Goal: Task Accomplishment & Management: Manage account settings

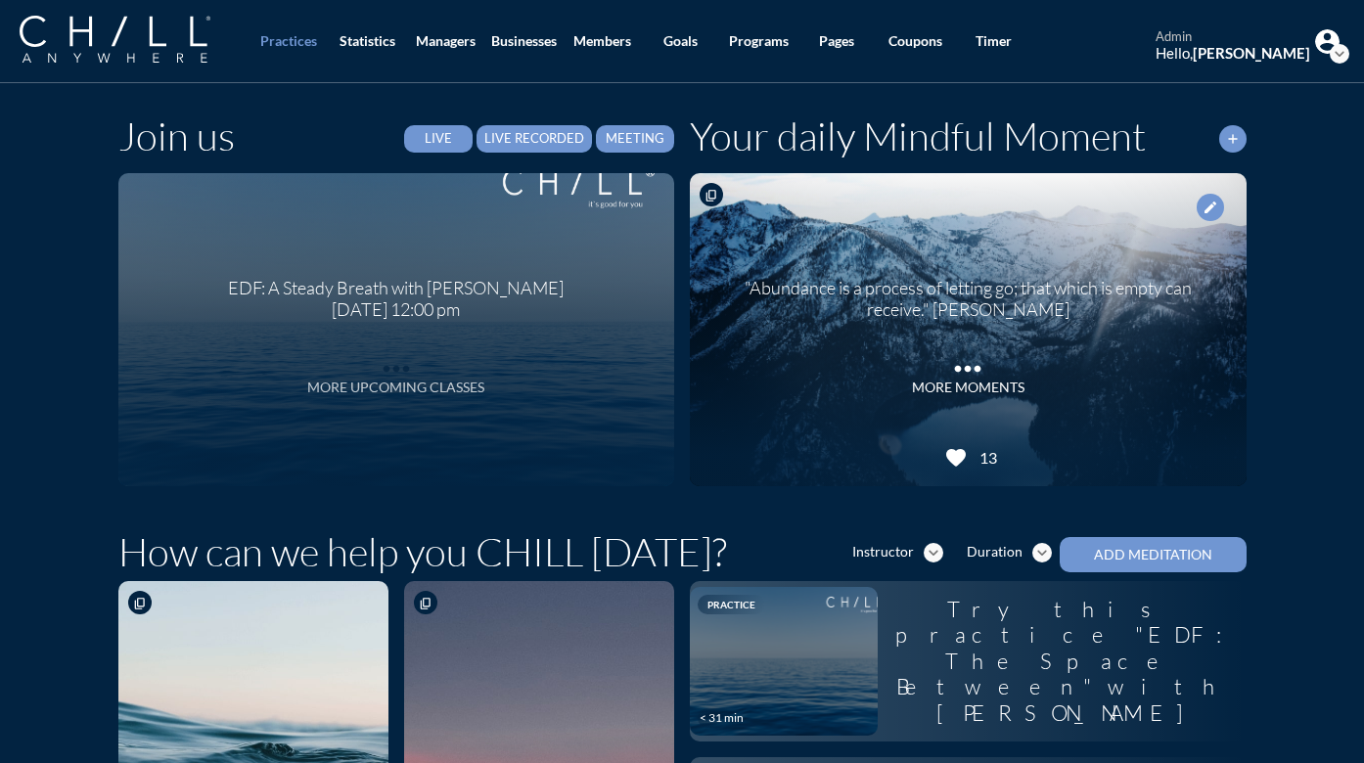
click at [380, 388] on div "More Upcoming Classes" at bounding box center [395, 388] width 177 height 17
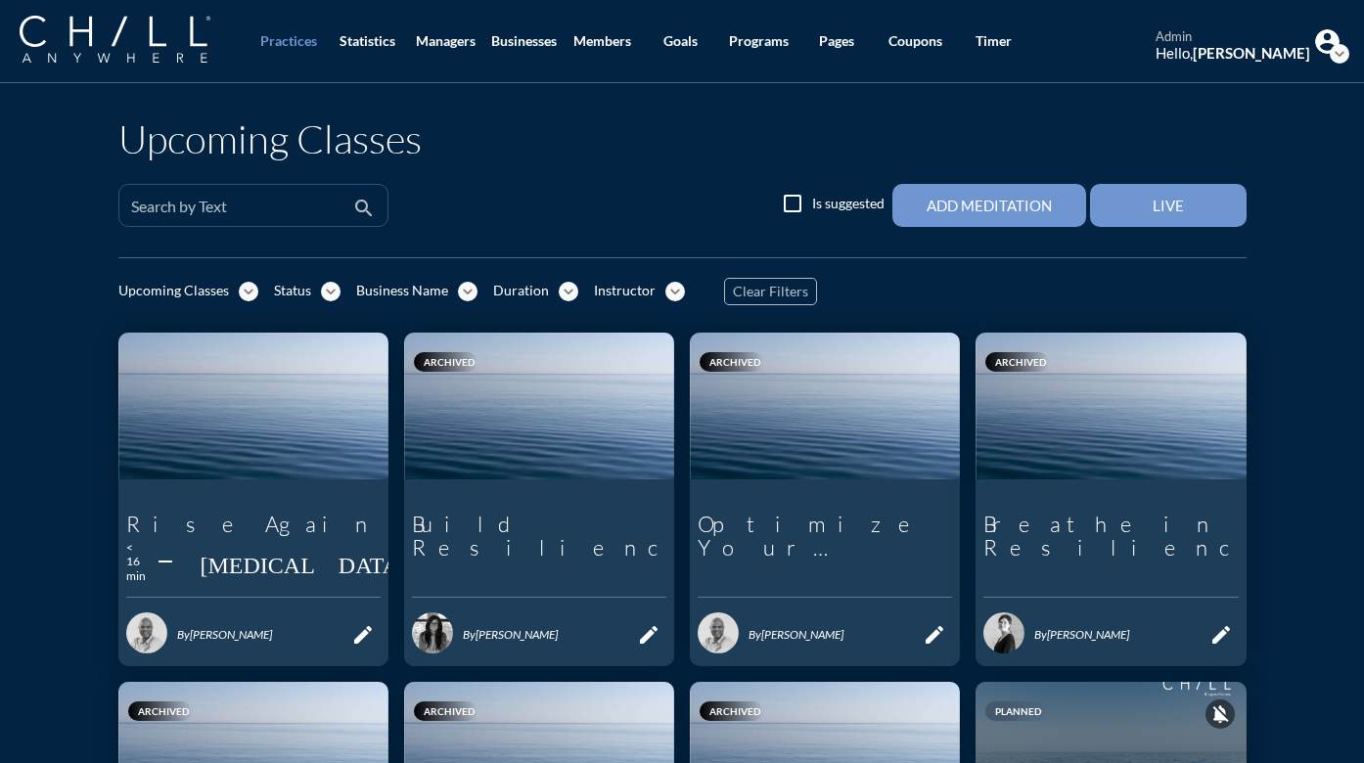
click at [267, 201] on div "Search by Text" at bounding box center [239, 205] width 217 height 41
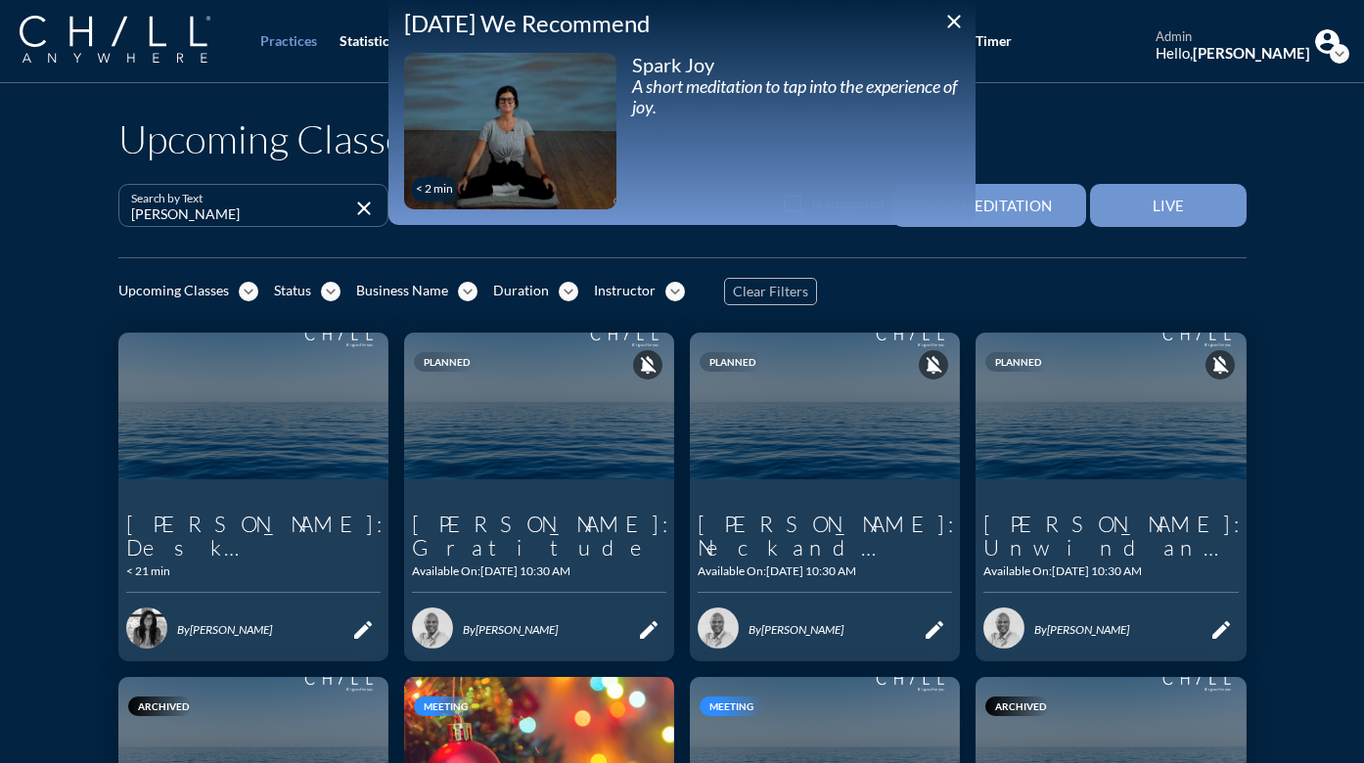
type input "[PERSON_NAME]"
click at [961, 16] on icon "close" at bounding box center [953, 21] width 23 height 23
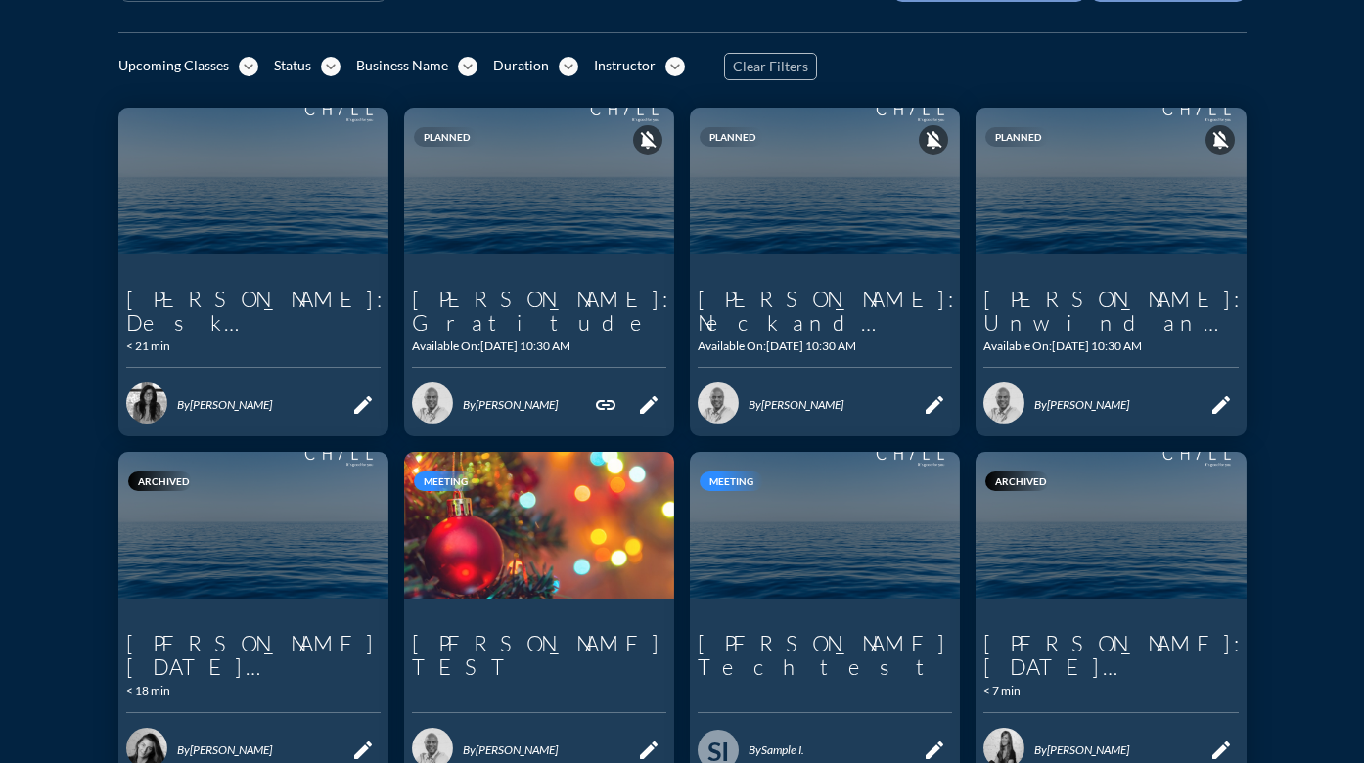
scroll to position [197, 0]
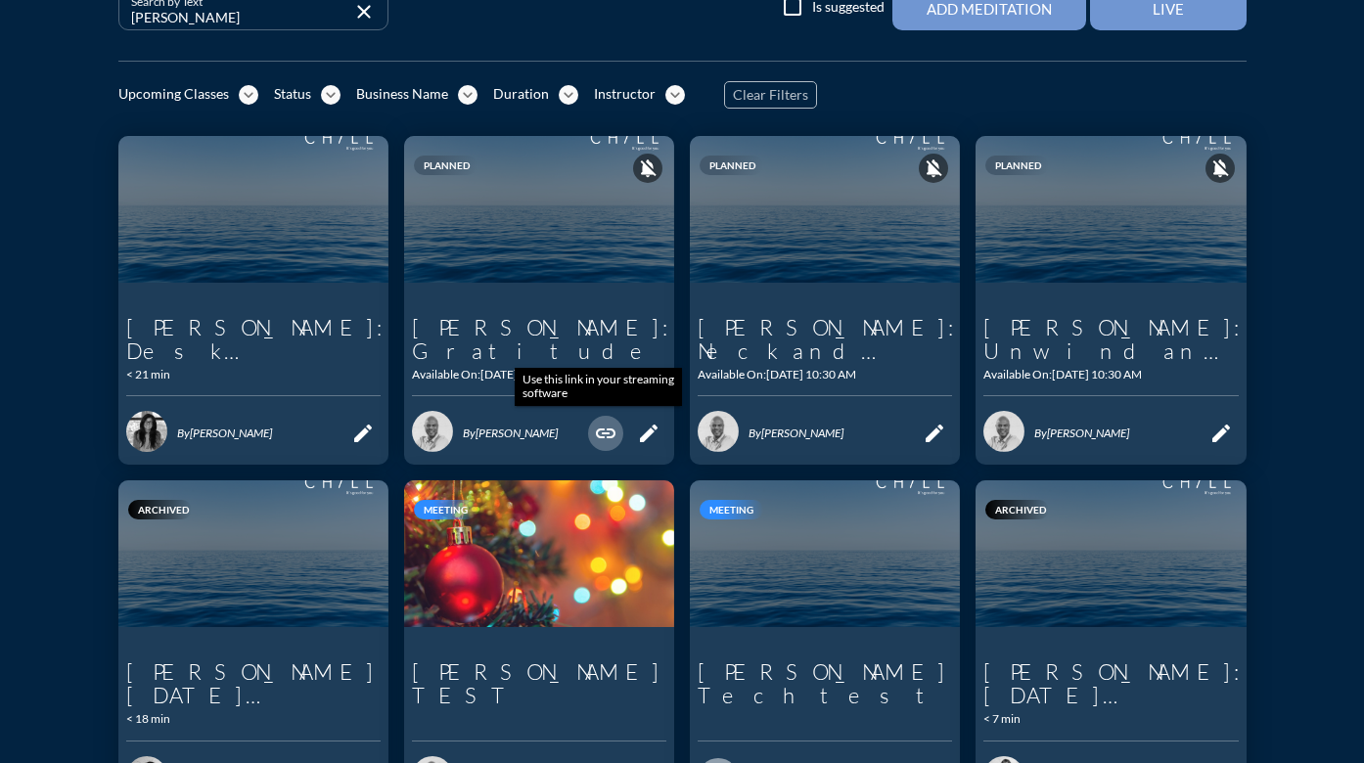
click at [595, 436] on icon "link" at bounding box center [605, 433] width 23 height 23
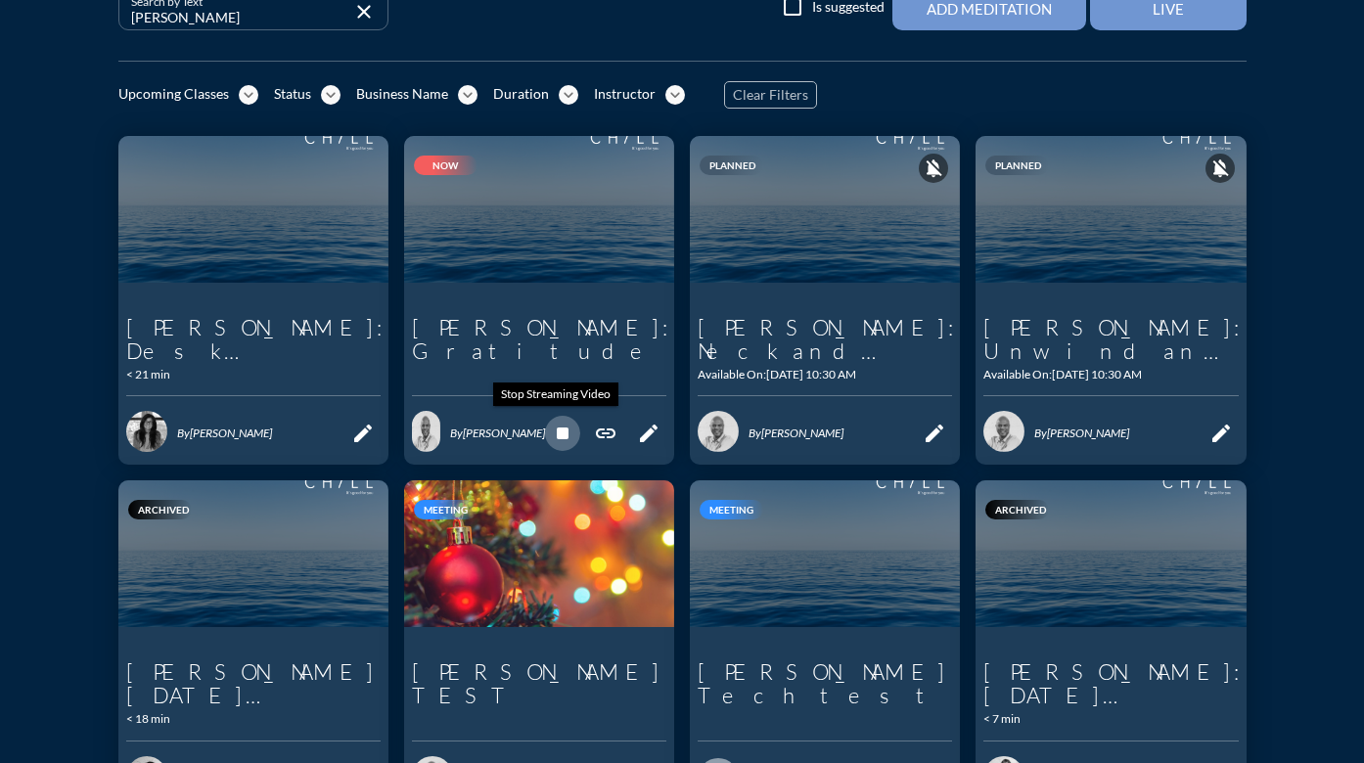
click at [558, 435] on icon "stop" at bounding box center [562, 433] width 23 height 23
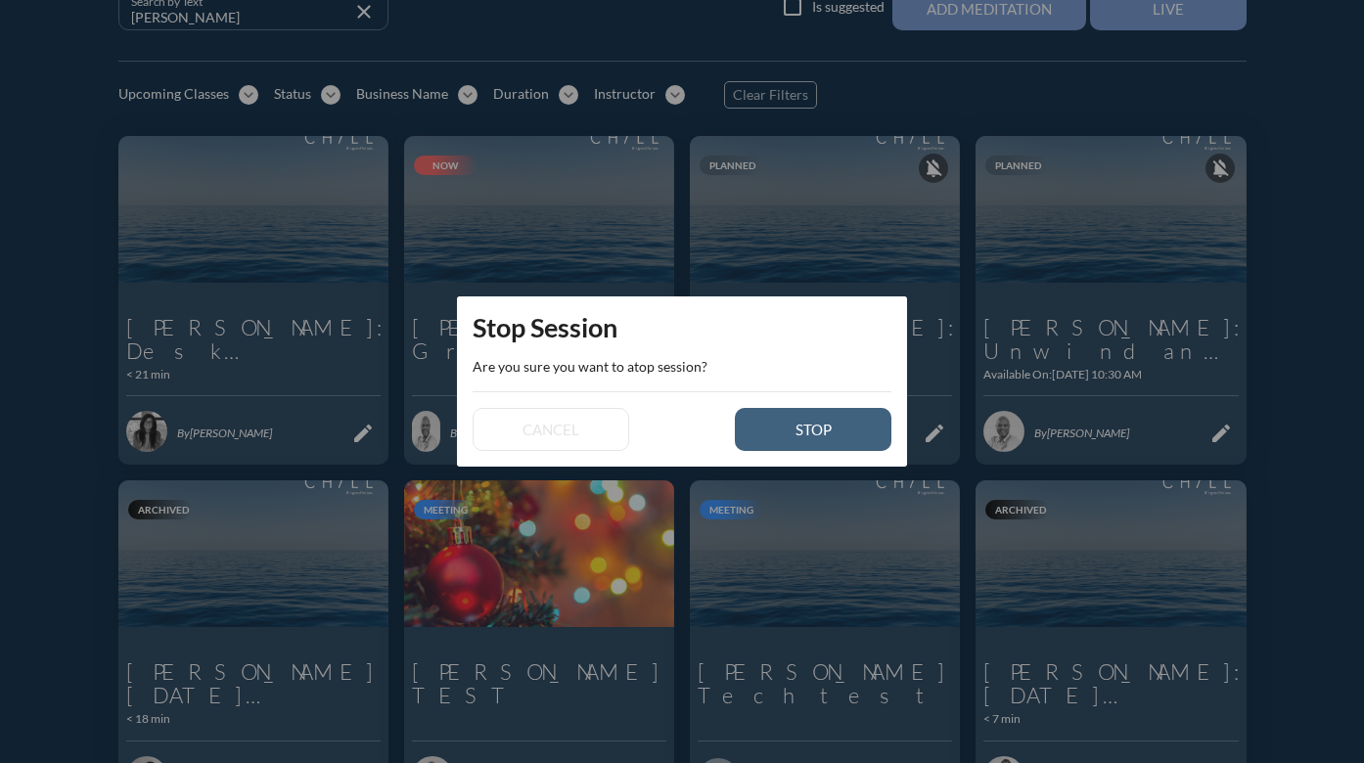
click at [836, 427] on div "stop" at bounding box center [813, 430] width 88 height 18
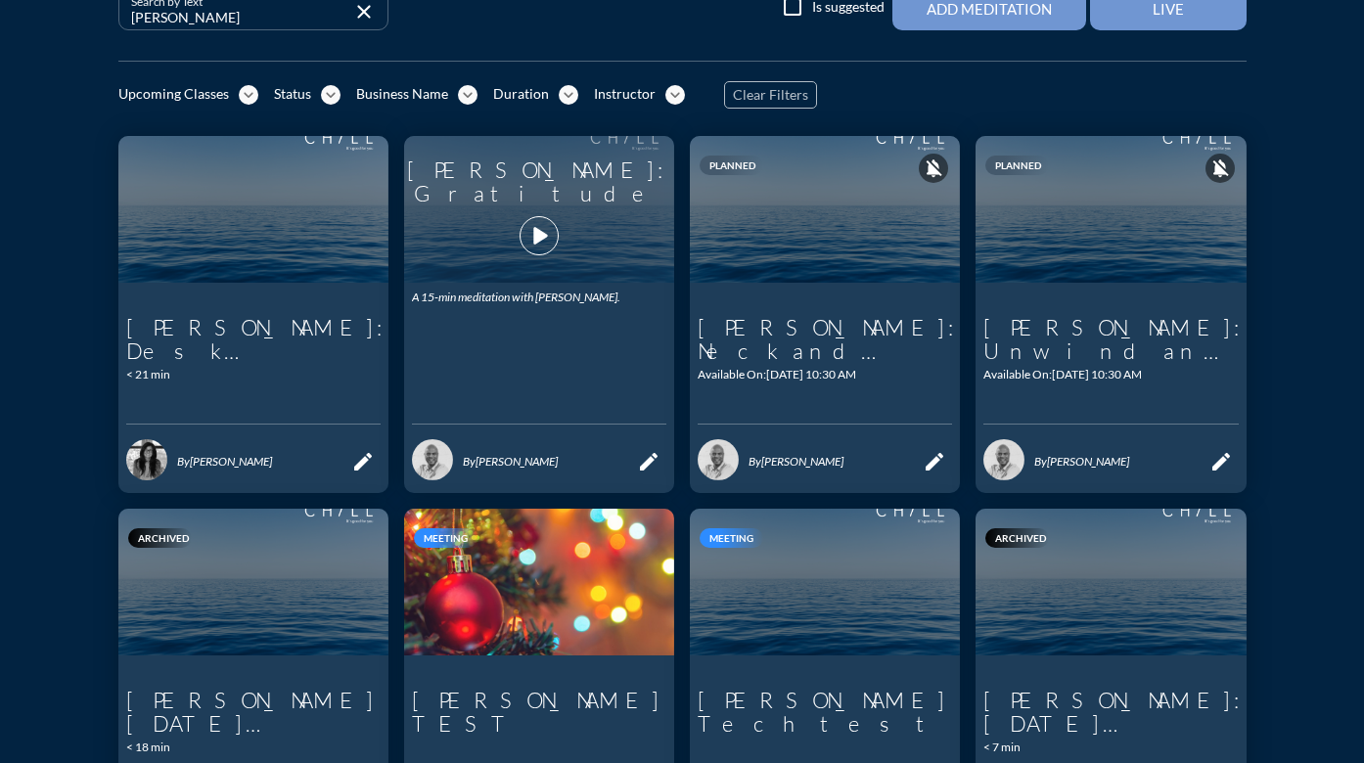
click at [536, 223] on icon "play_arrow" at bounding box center [539, 235] width 33 height 33
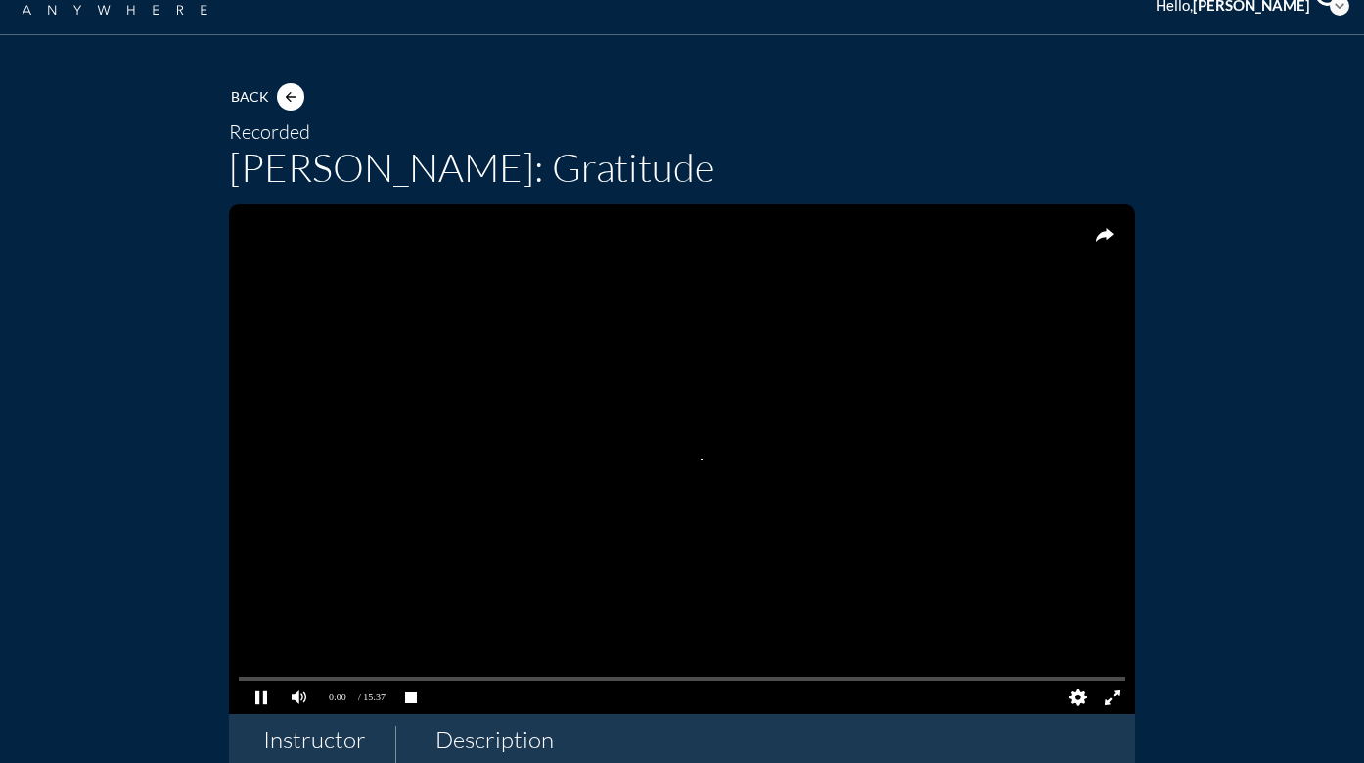
scroll to position [80, 0]
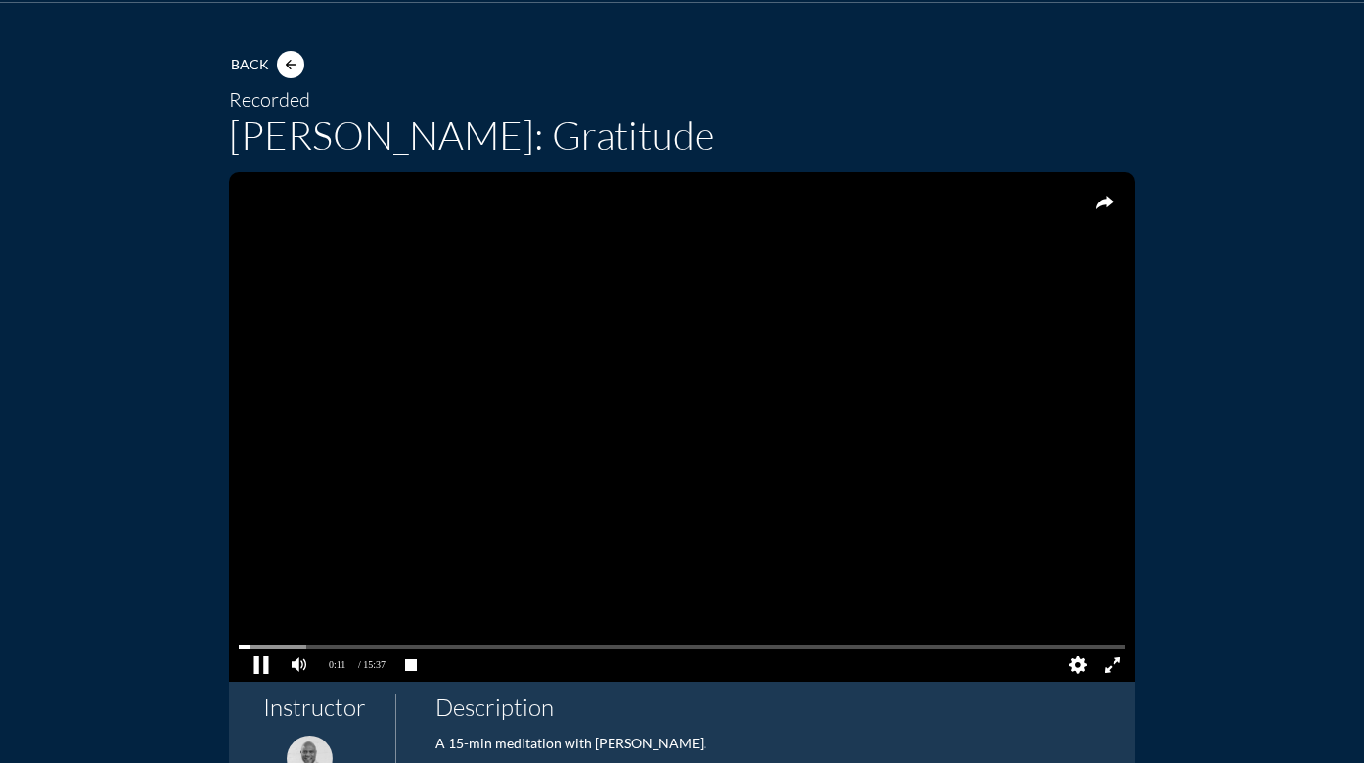
click at [255, 663] on pjsdiv at bounding box center [261, 665] width 34 height 34
click at [1103, 646] on pjsdiv at bounding box center [682, 647] width 887 height 14
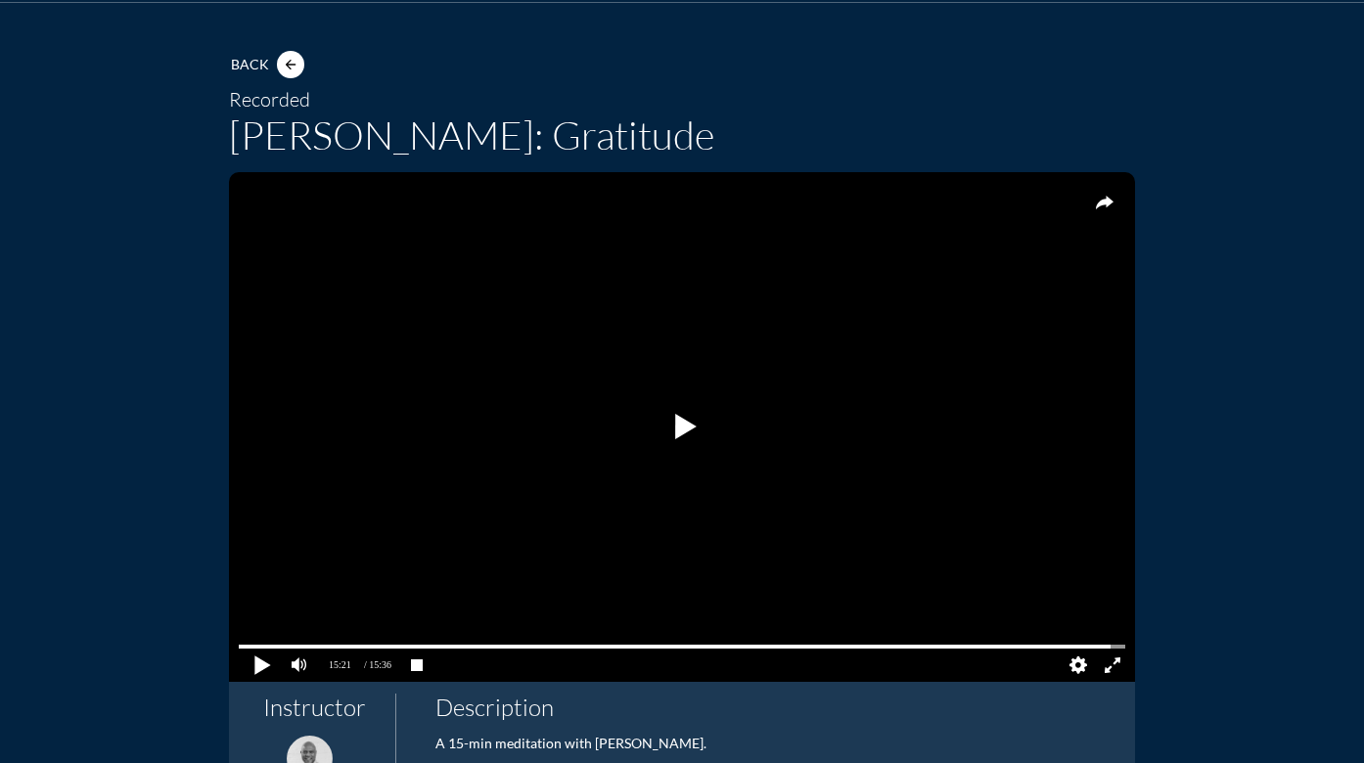
click at [251, 668] on pjsdiv at bounding box center [261, 665] width 34 height 34
click at [255, 663] on pjsdiv at bounding box center [261, 665] width 34 height 34
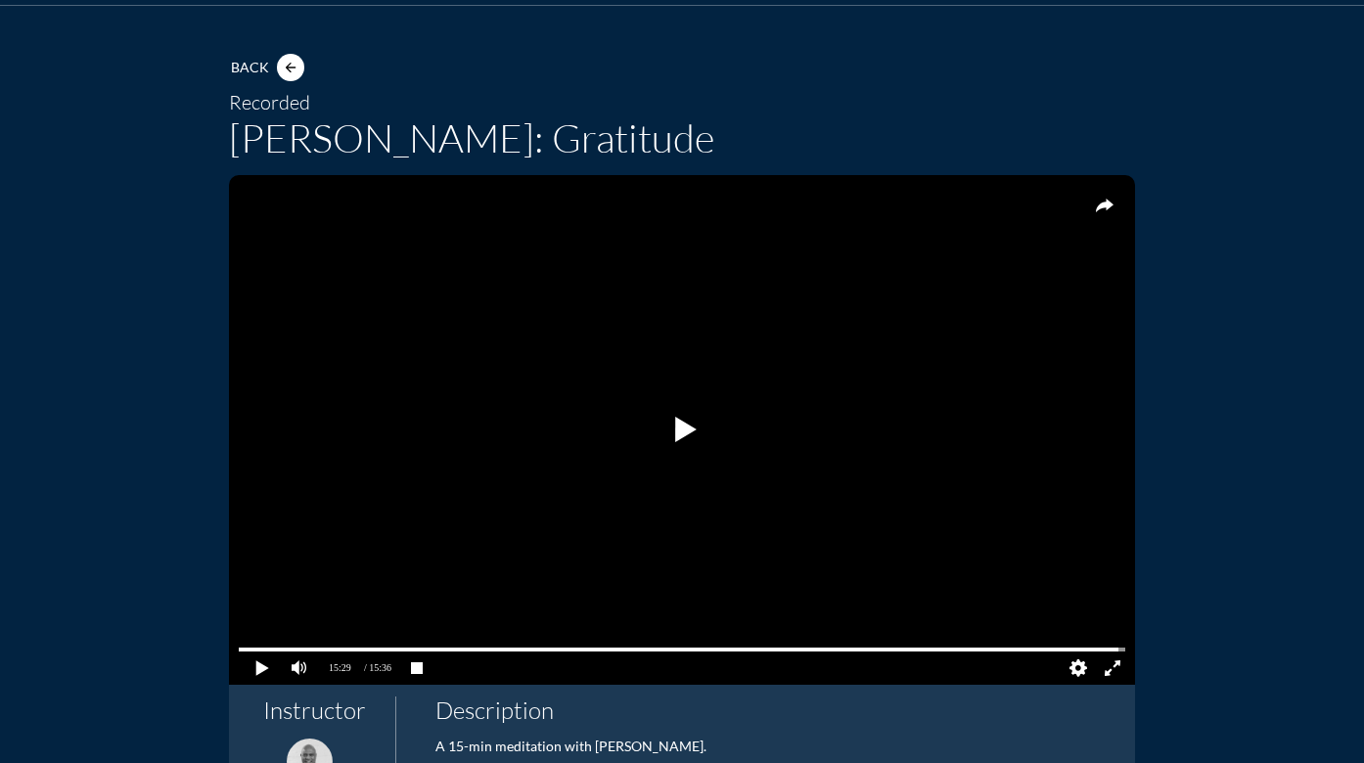
scroll to position [76, 0]
click at [283, 67] on icon "arrow_back" at bounding box center [291, 69] width 16 height 16
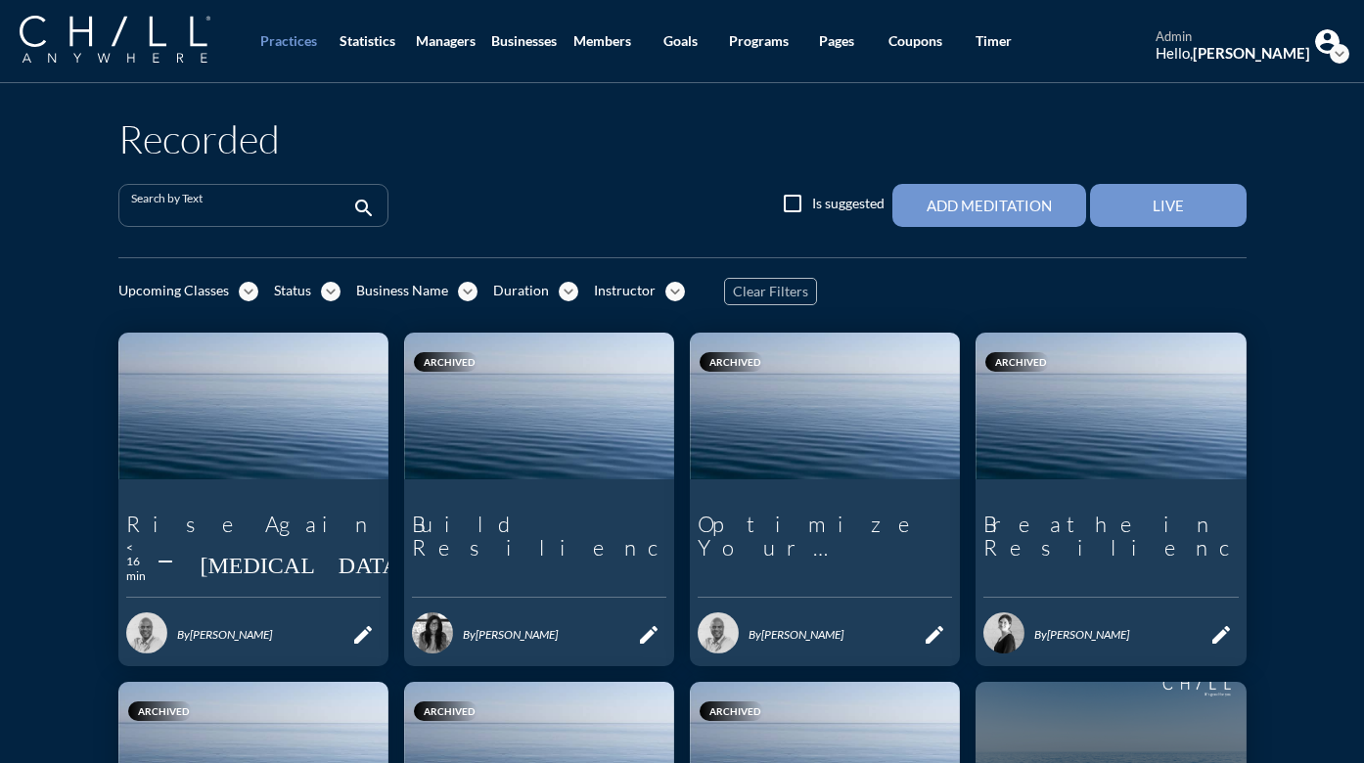
click at [249, 207] on input "Search by Text" at bounding box center [239, 214] width 217 height 24
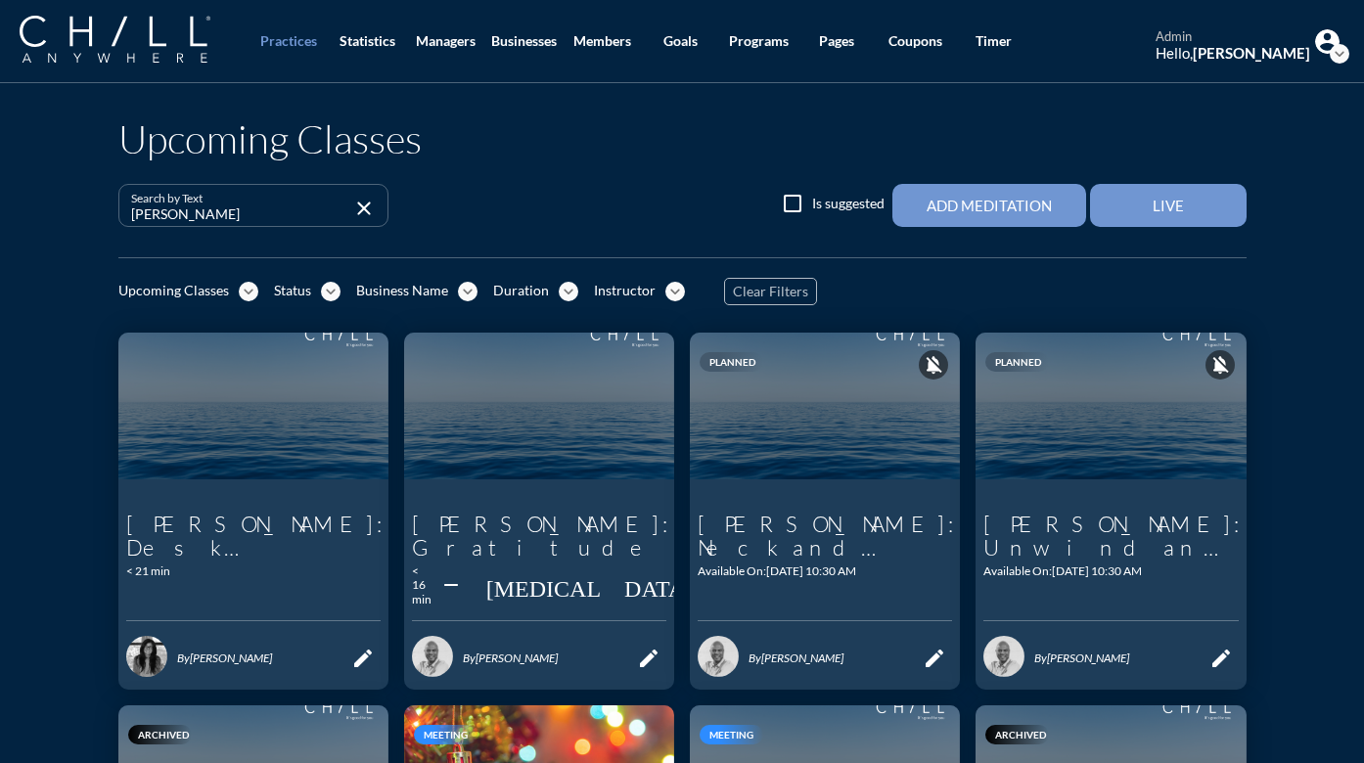
type input "[PERSON_NAME]"
click at [642, 647] on icon "edit" at bounding box center [648, 658] width 23 height 23
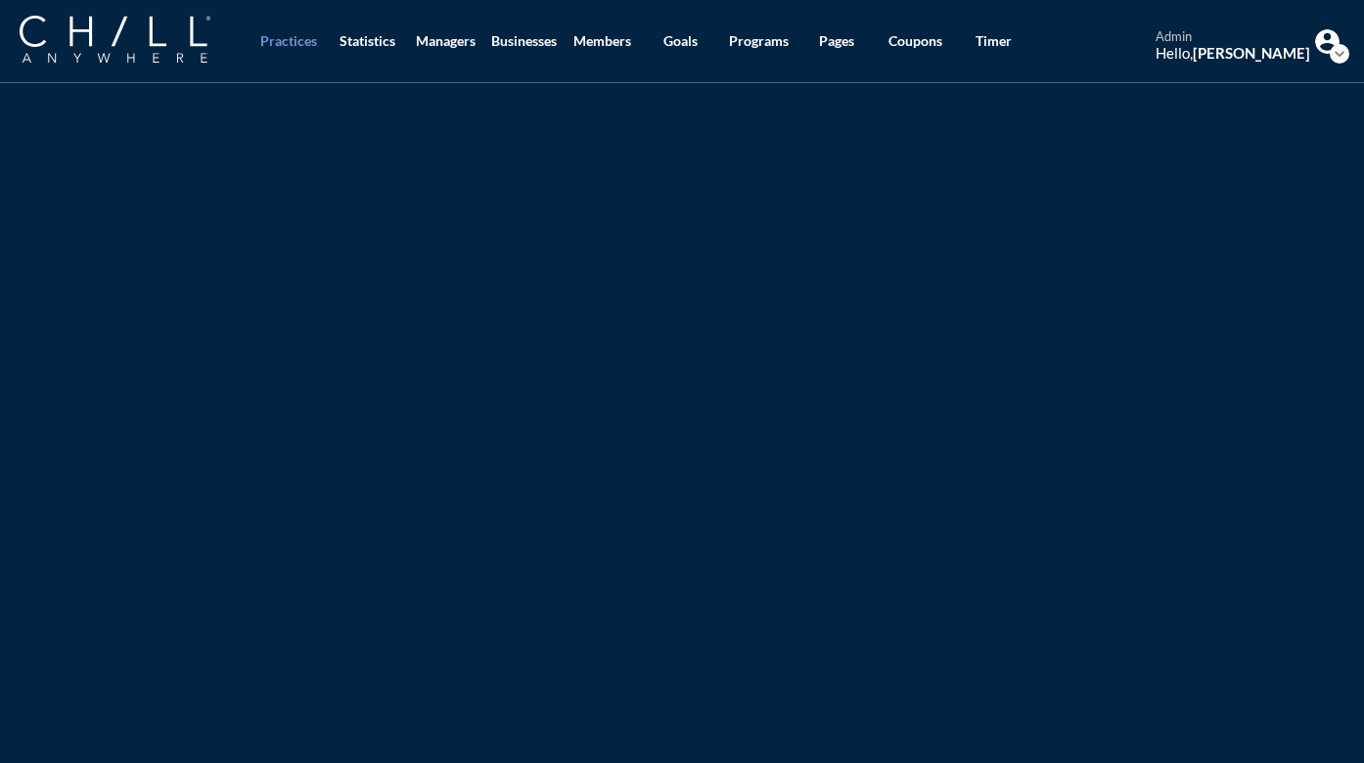
type input "[PERSON_NAME]: Gratitude"
type textarea "A 15-min meditation with [PERSON_NAME]."
type input "10:30 AM"
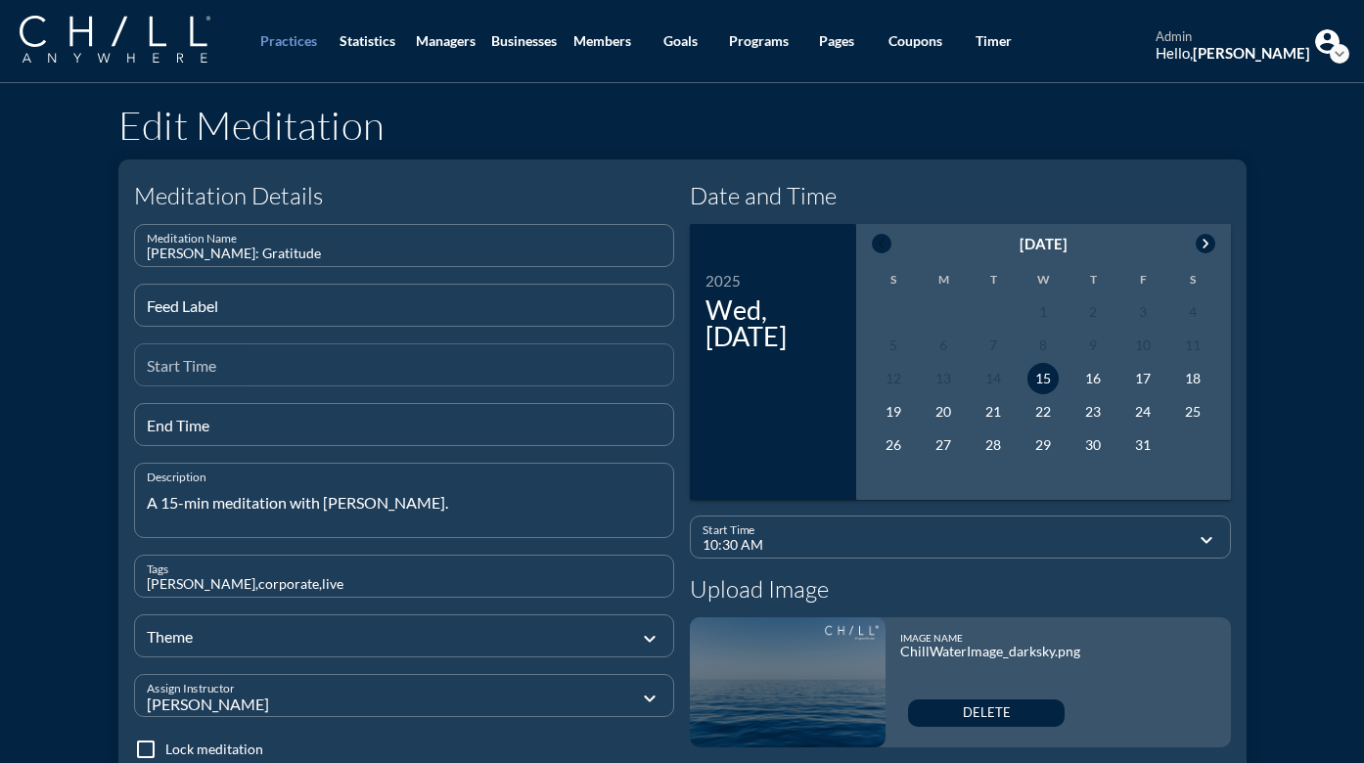
click at [246, 358] on div "Start Time" at bounding box center [405, 364] width 516 height 41
type input "8"
click at [257, 425] on input "End Time" at bounding box center [405, 433] width 516 height 24
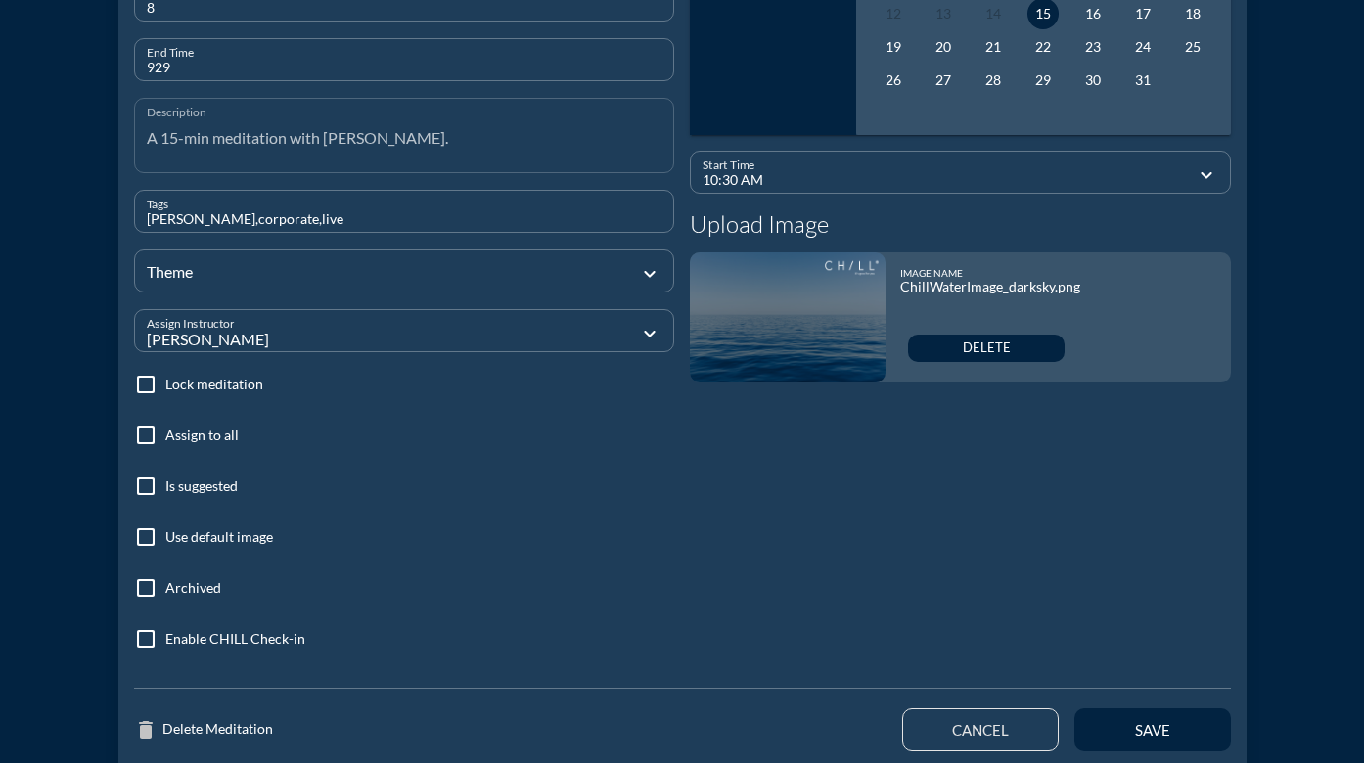
scroll to position [487, 0]
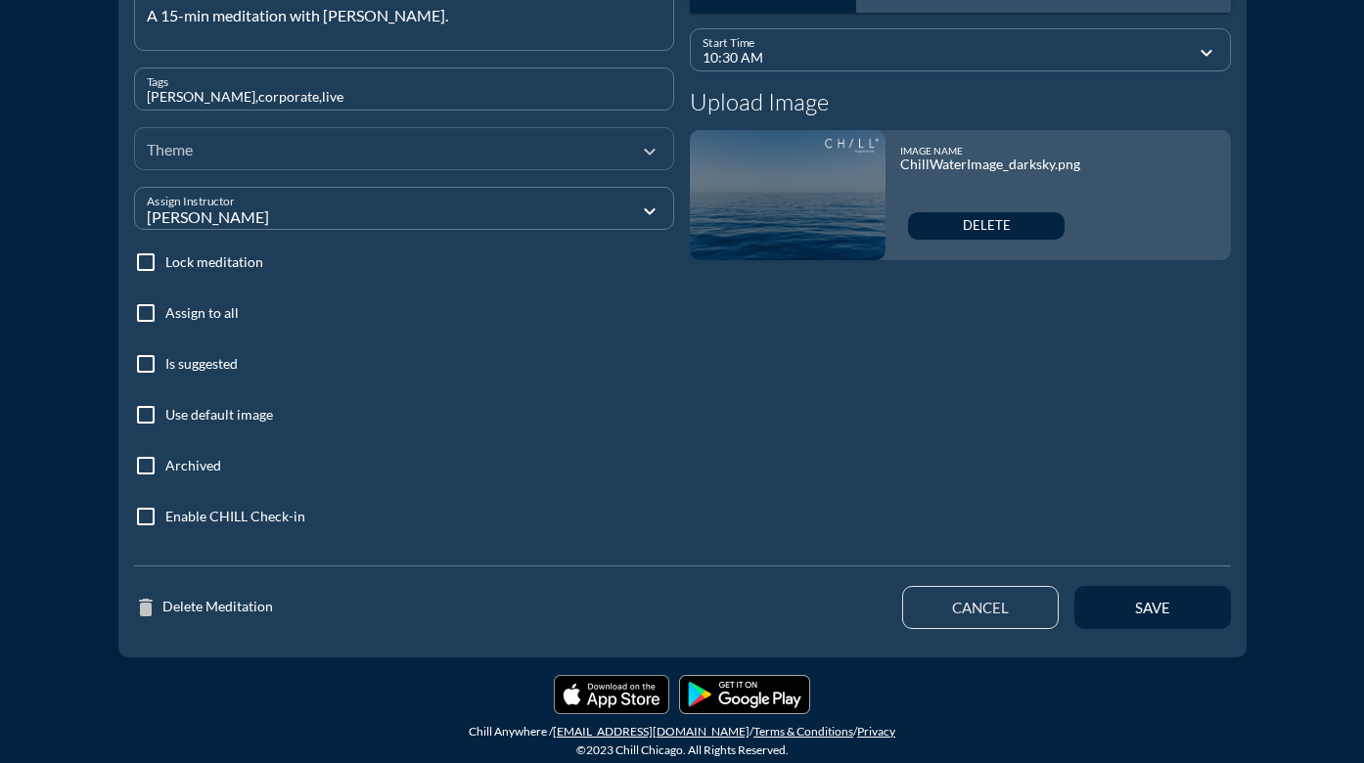
type input "929"
click at [331, 143] on div at bounding box center [391, 148] width 488 height 66
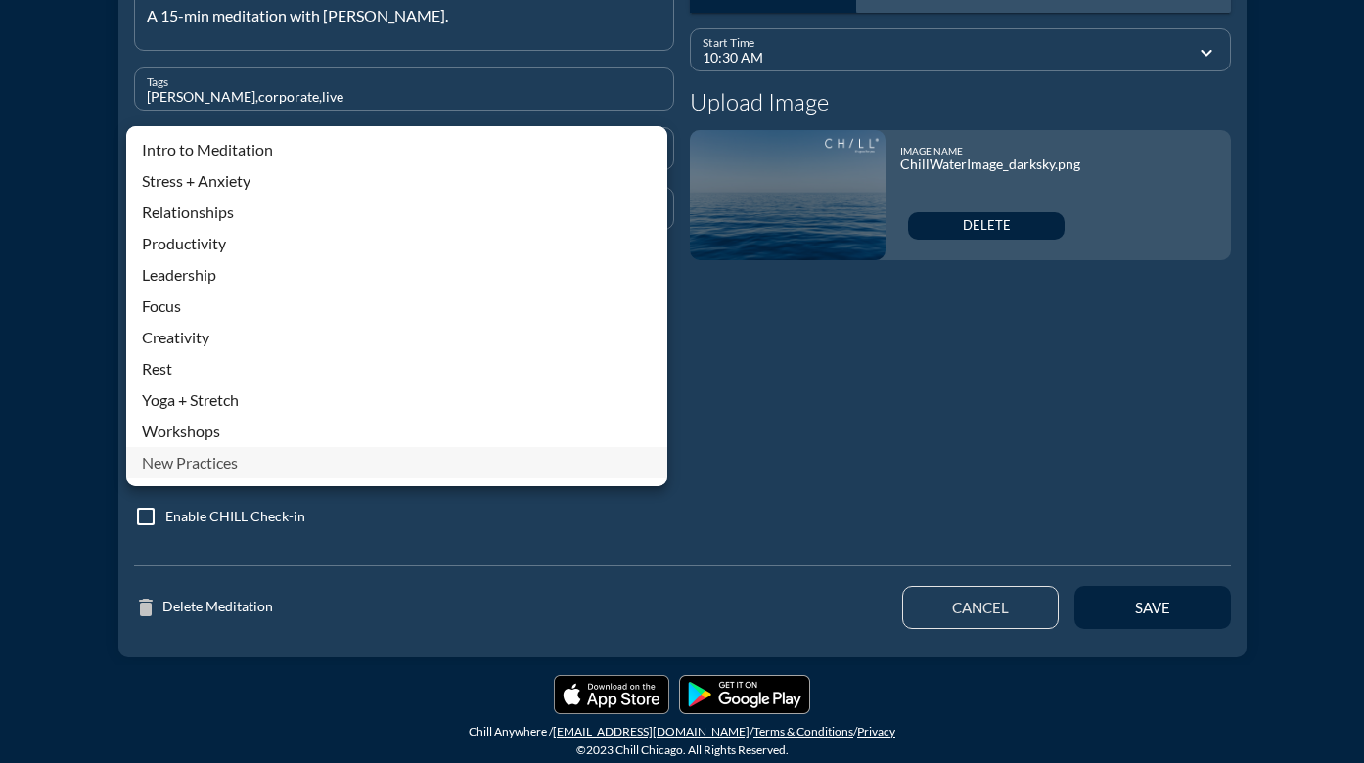
click at [203, 466] on div "New Practices" at bounding box center [397, 462] width 510 height 23
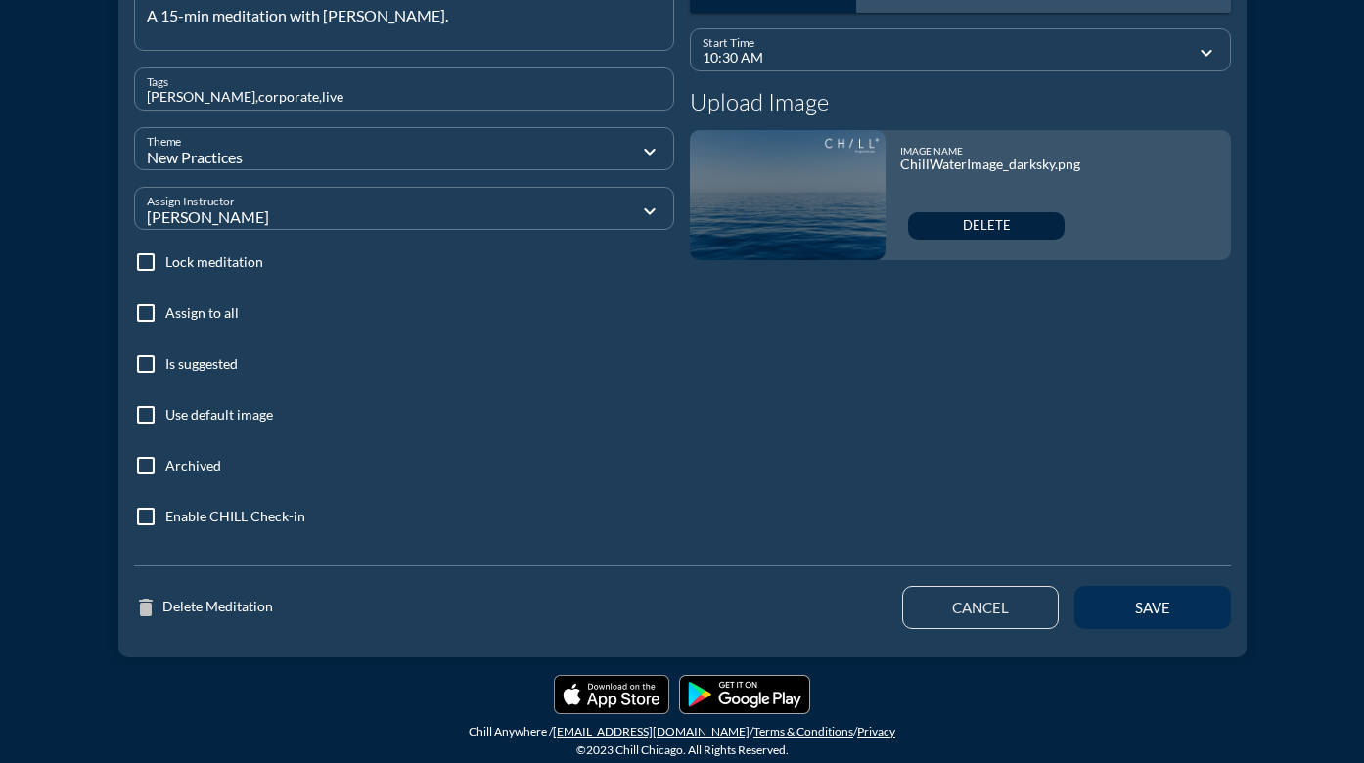
click at [1147, 617] on button "save" at bounding box center [1152, 607] width 157 height 43
type input "11:49 AM"
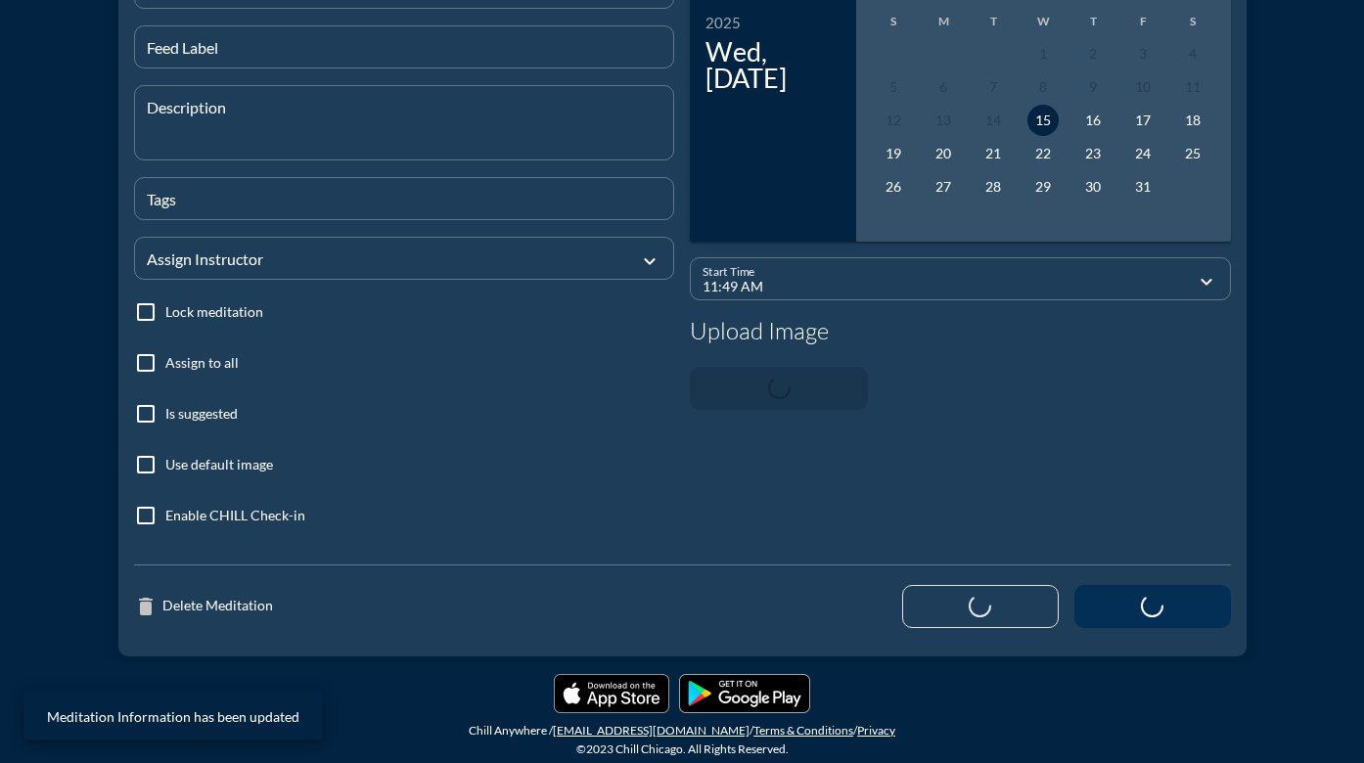
scroll to position [257, 0]
